Goal: Information Seeking & Learning: Learn about a topic

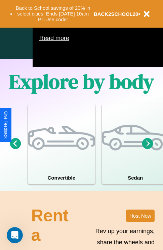
scroll to position [433, 0]
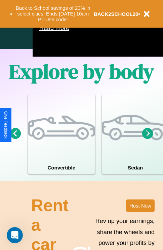
click at [148, 139] on icon at bounding box center [147, 133] width 11 height 11
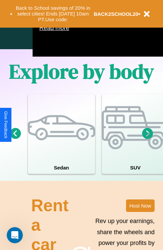
click at [148, 139] on icon at bounding box center [147, 133] width 11 height 11
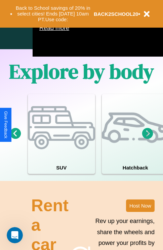
click at [148, 139] on icon at bounding box center [147, 133] width 11 height 11
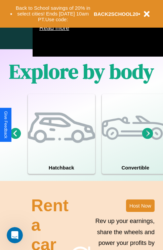
click at [15, 139] on icon at bounding box center [15, 133] width 11 height 11
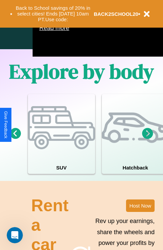
click at [148, 139] on icon at bounding box center [147, 133] width 11 height 11
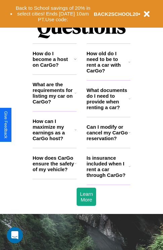
scroll to position [816, 0]
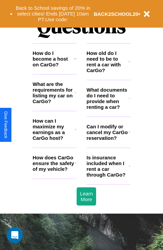
click at [55, 67] on h3 "How do I become a host on CarGo?" at bounding box center [53, 58] width 41 height 17
